Goal: Information Seeking & Learning: Learn about a topic

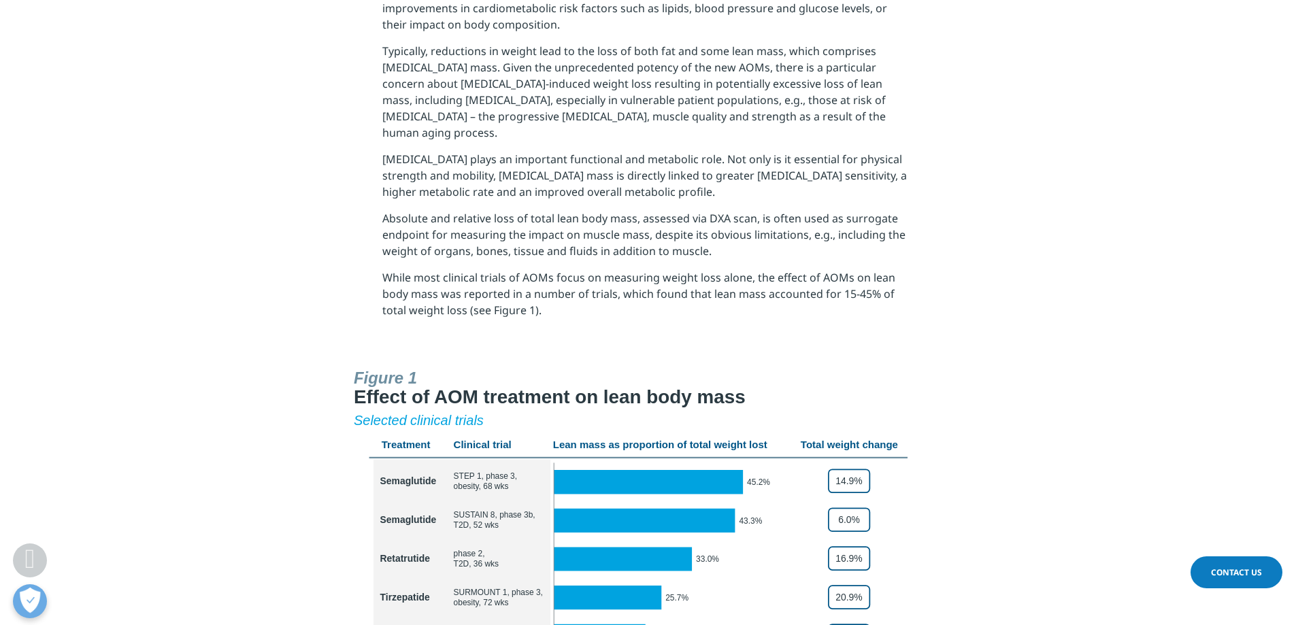
scroll to position [539, 0]
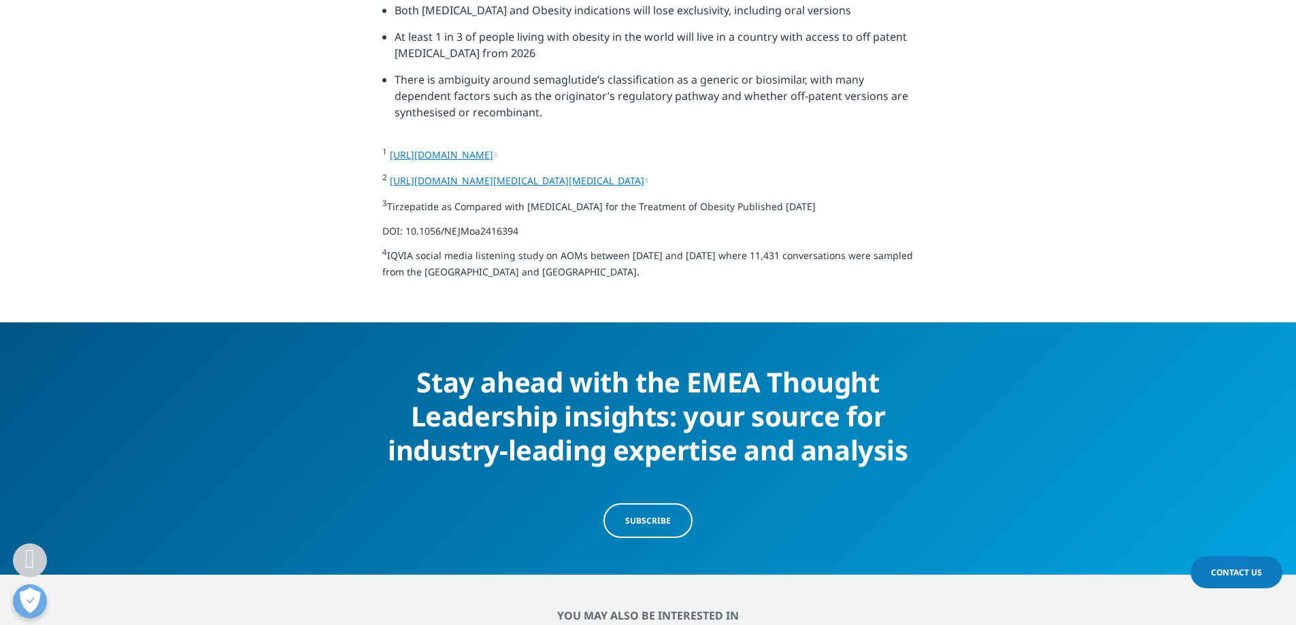
scroll to position [5510, 0]
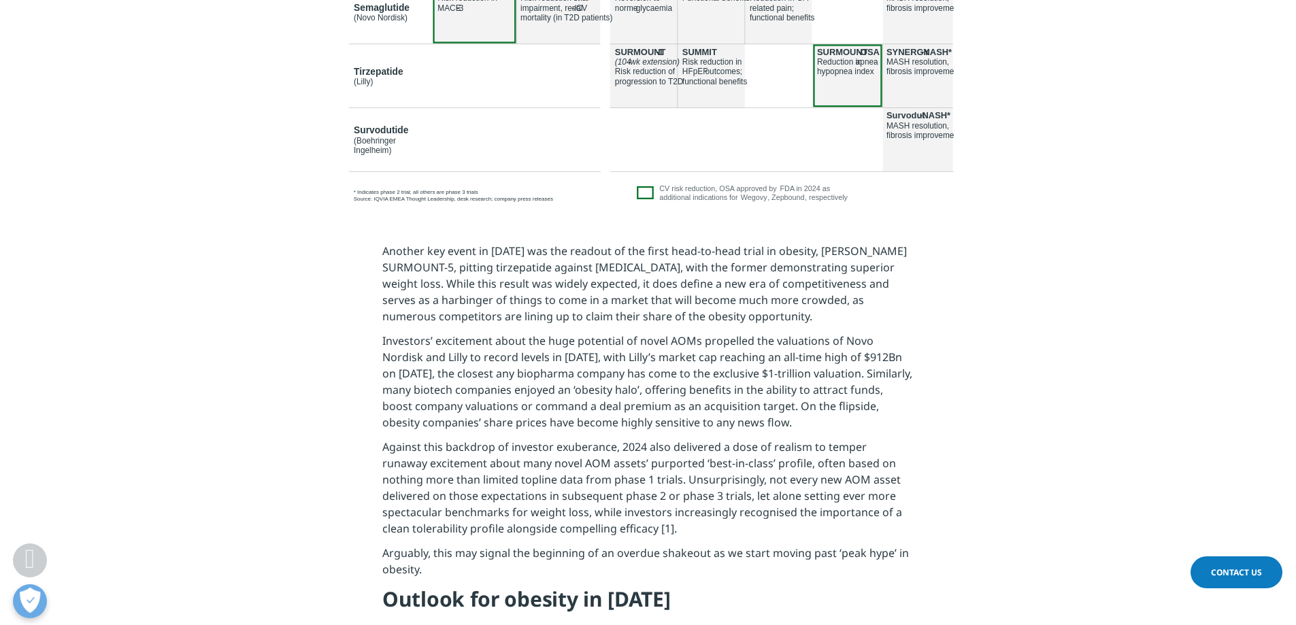
scroll to position [1565, 0]
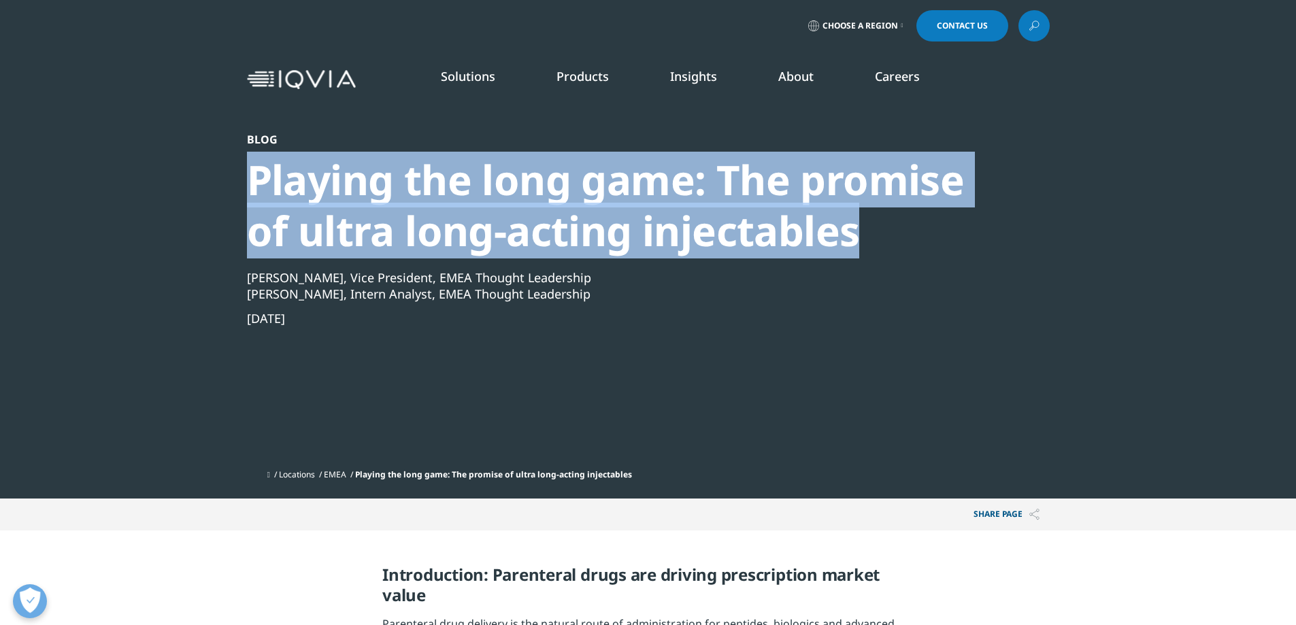
drag, startPoint x: 248, startPoint y: 173, endPoint x: 927, endPoint y: 215, distance: 680.2
click at [927, 215] on div "Playing the long game: The promise of ultra long-acting injectables" at bounding box center [611, 205] width 729 height 102
copy div "Playing the long game: The promise of ultra long-acting injectables"
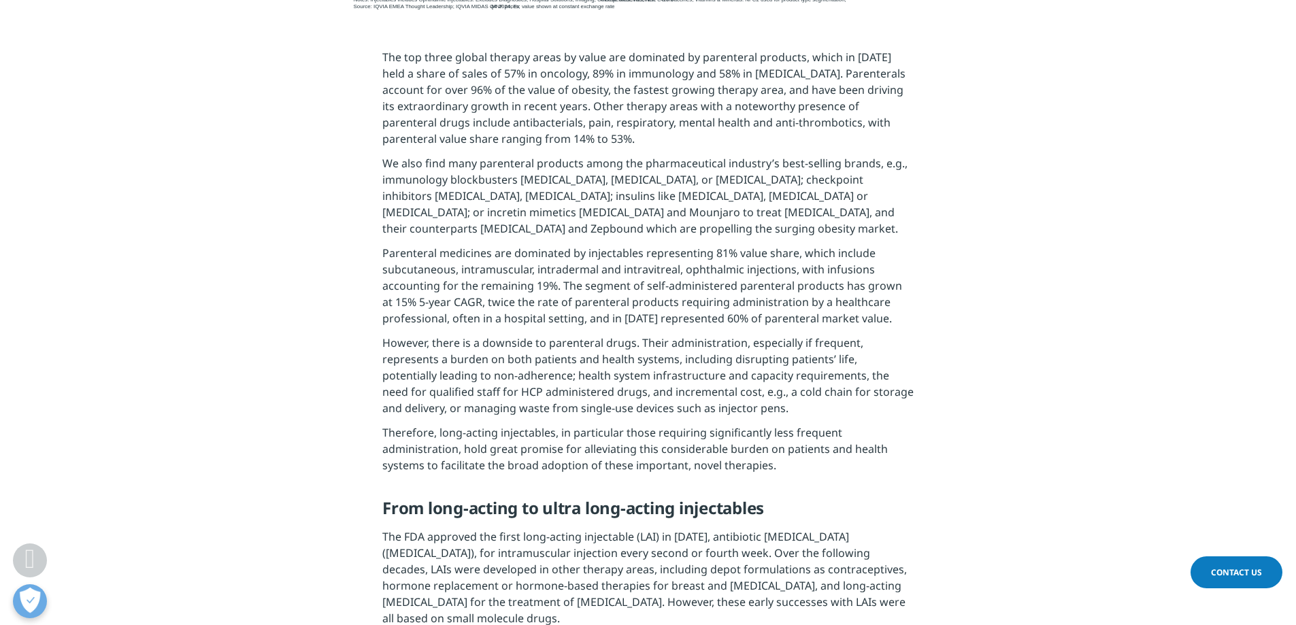
scroll to position [816, 0]
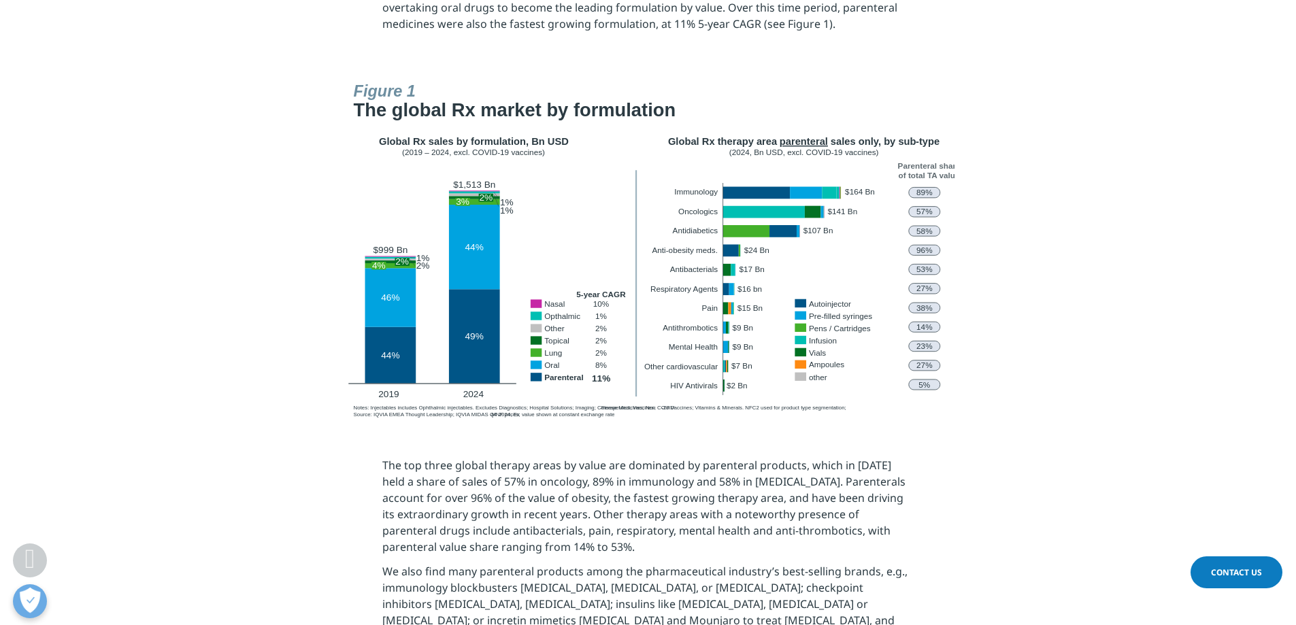
click at [273, 358] on div at bounding box center [648, 249] width 762 height 347
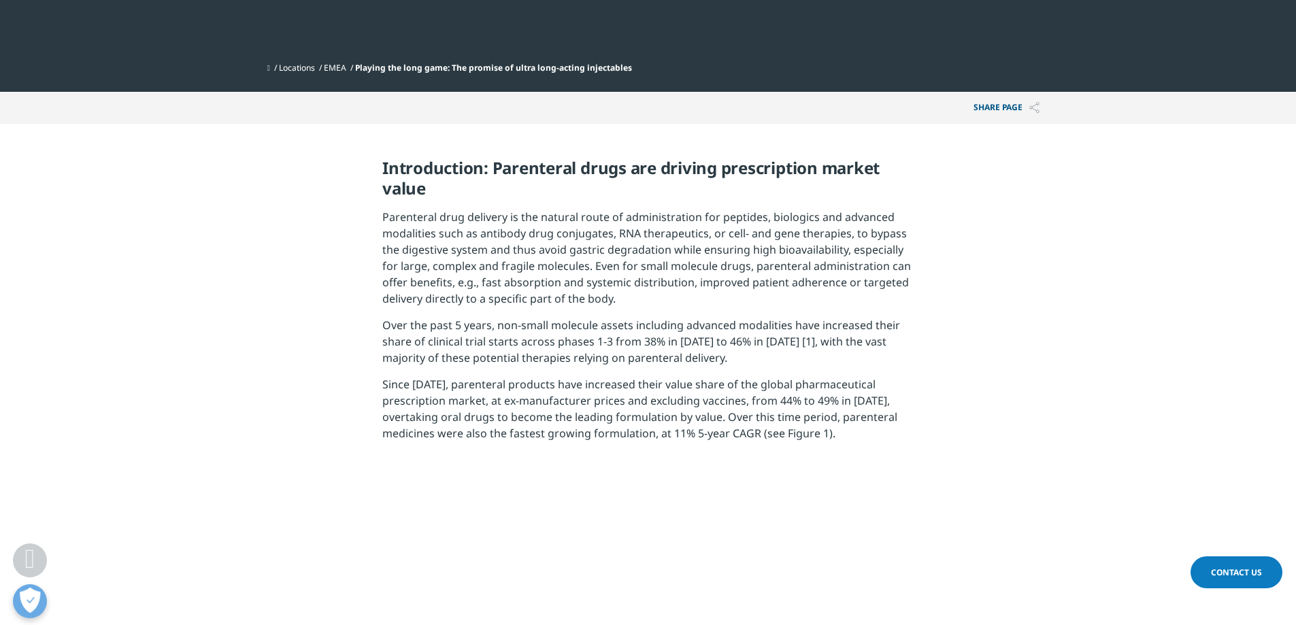
scroll to position [408, 0]
